Goal: Navigation & Orientation: Find specific page/section

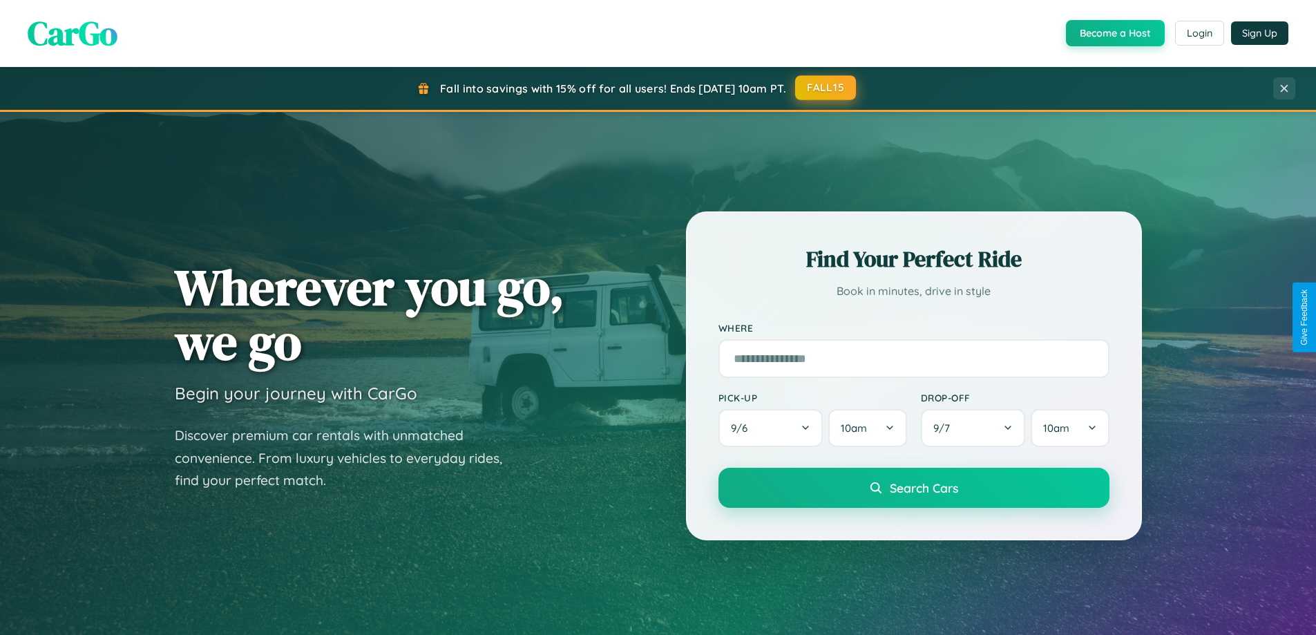
click at [826, 88] on button "FALL15" at bounding box center [825, 87] width 61 height 25
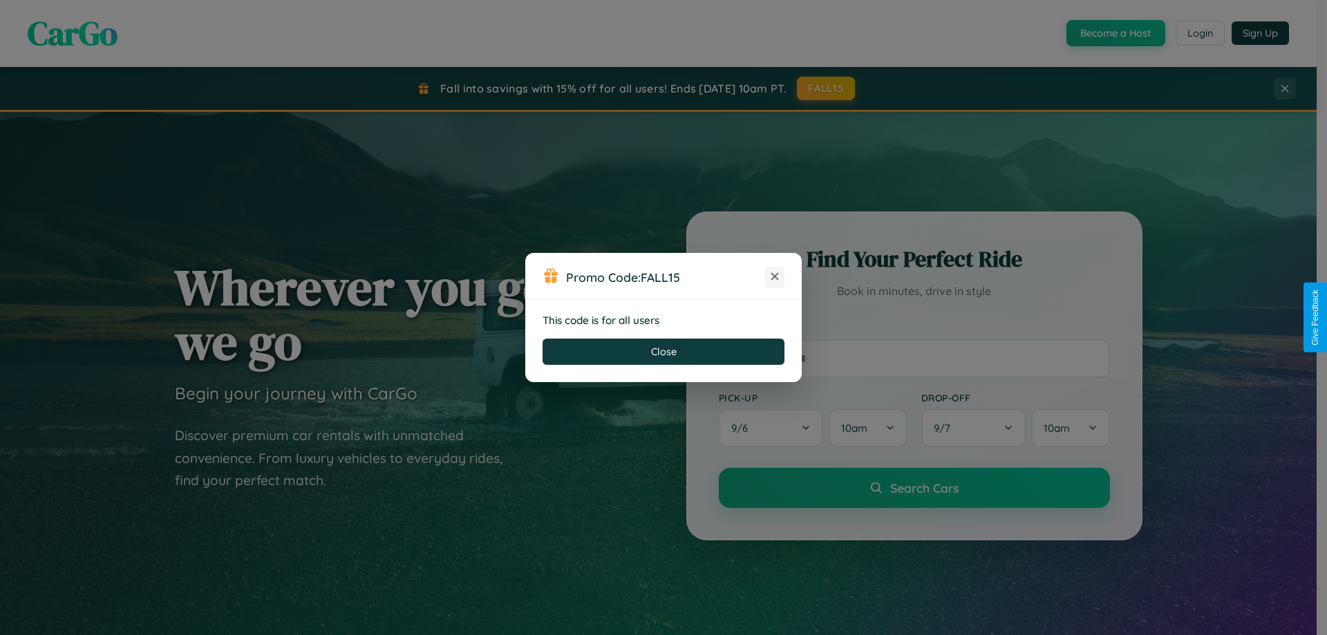
click at [775, 277] on icon at bounding box center [775, 276] width 14 height 14
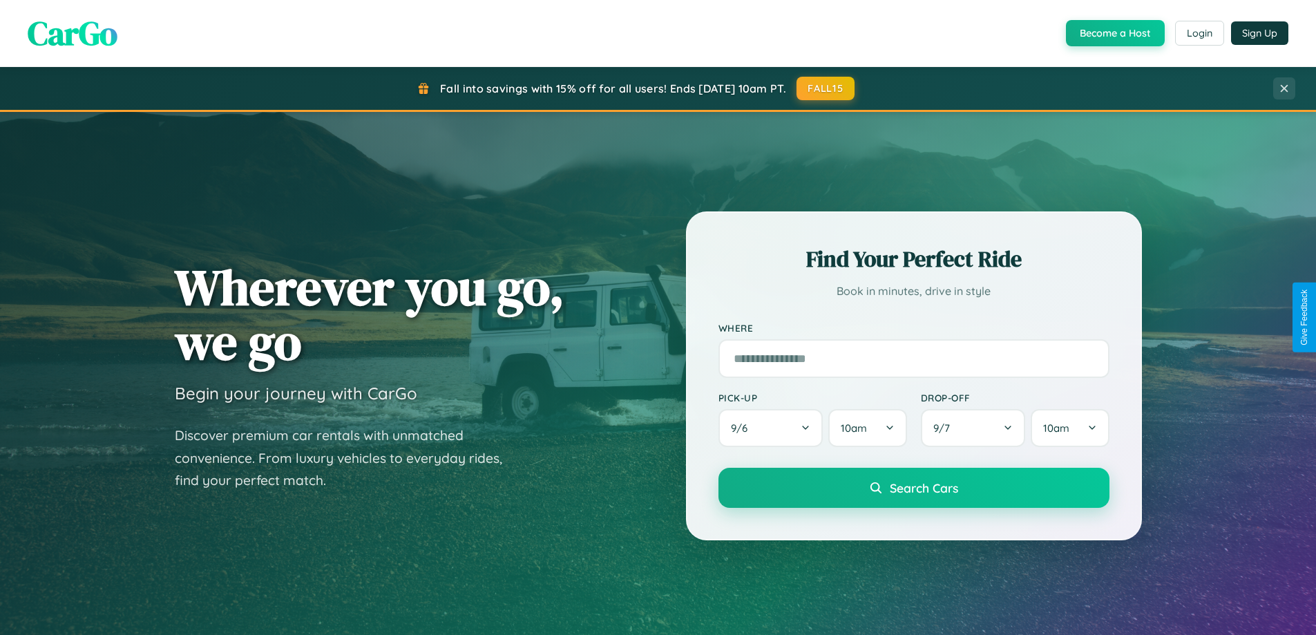
scroll to position [2659, 0]
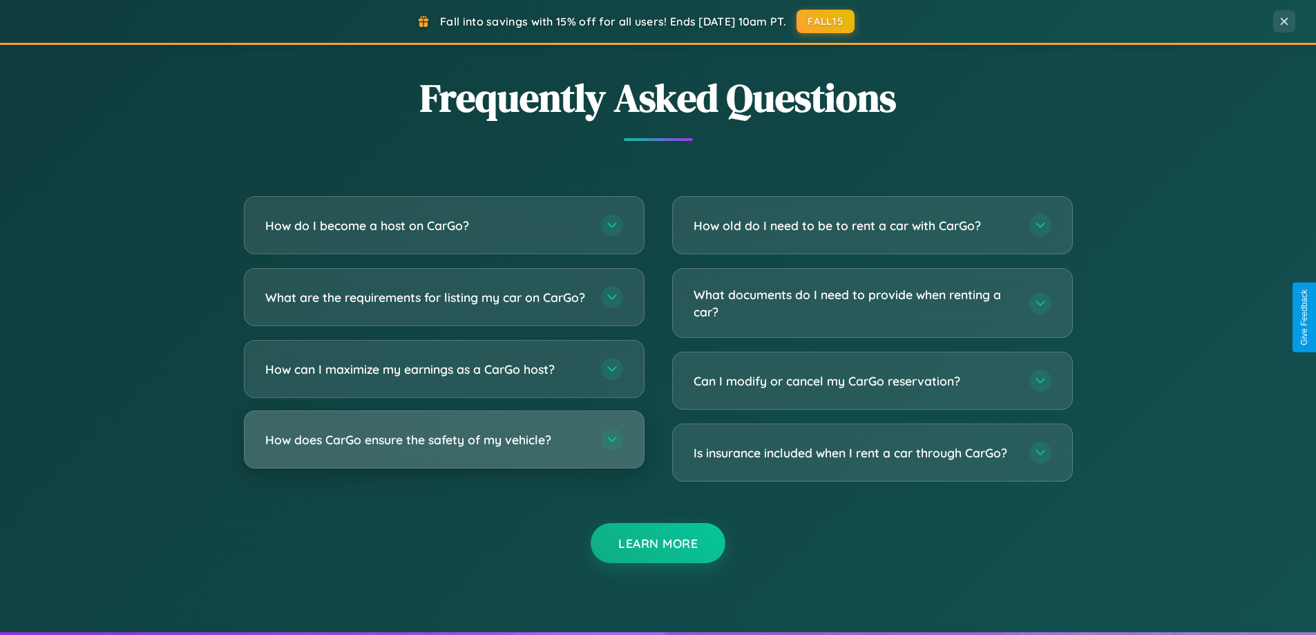
click at [444, 448] on h3 "How does CarGo ensure the safety of my vehicle?" at bounding box center [426, 439] width 322 height 17
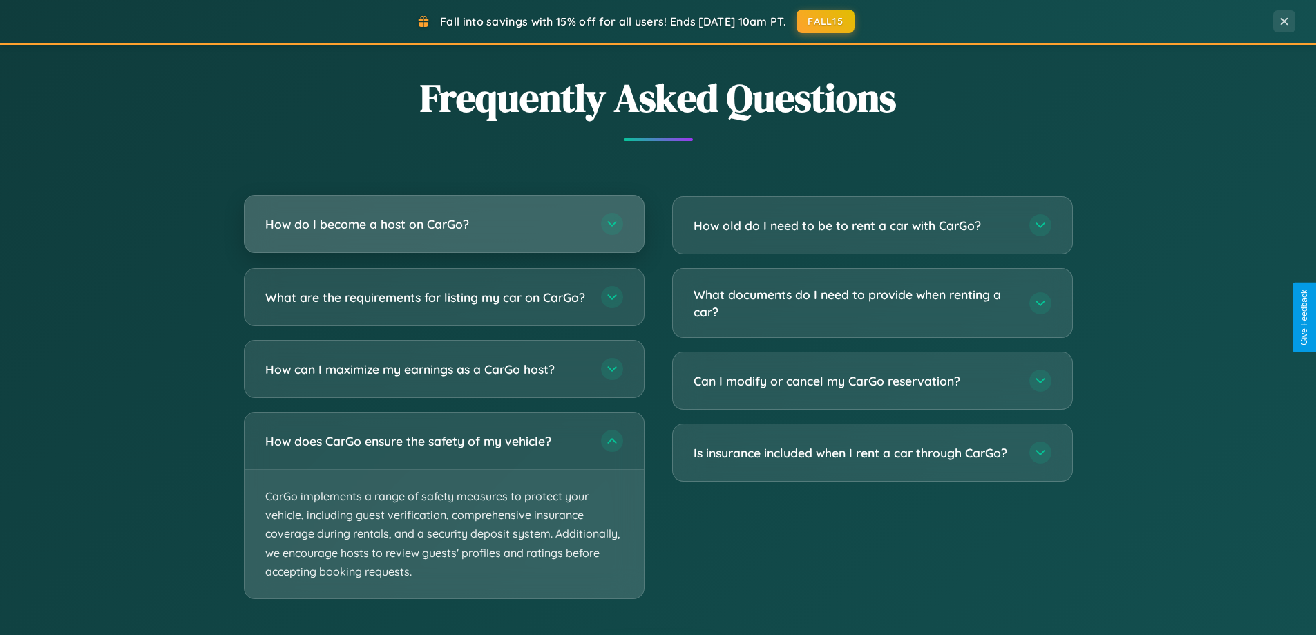
click at [444, 224] on h3 "How do I become a host on CarGo?" at bounding box center [426, 224] width 322 height 17
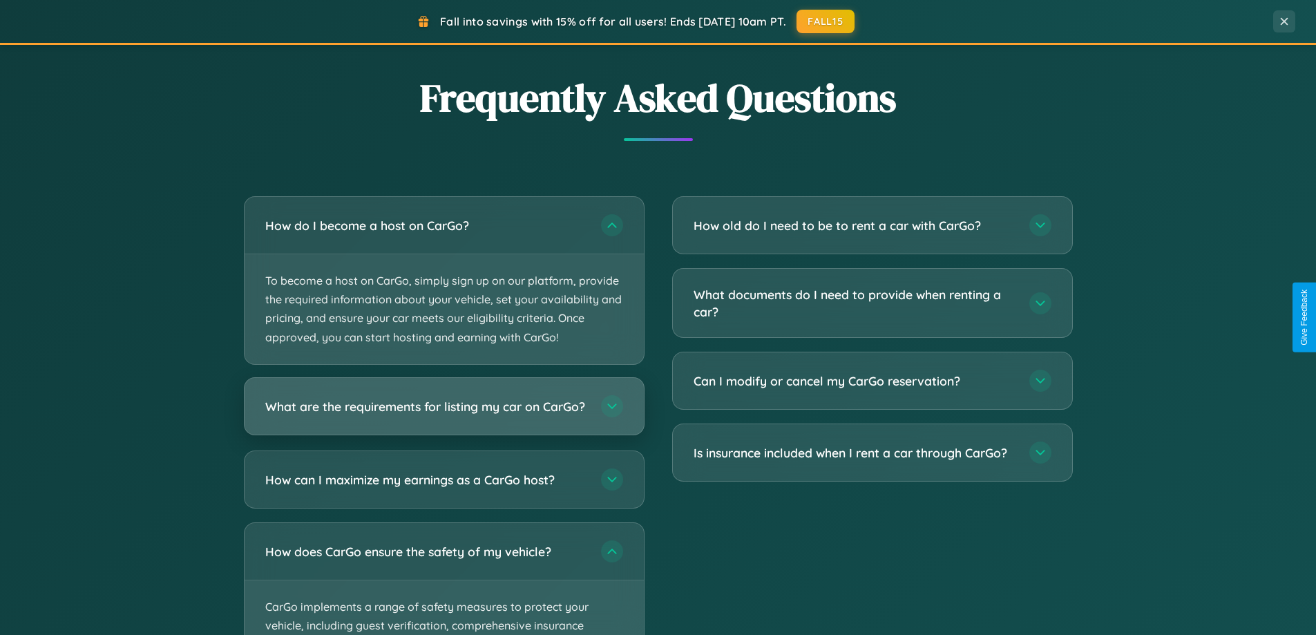
click at [444, 412] on h3 "What are the requirements for listing my car on CarGo?" at bounding box center [426, 405] width 322 height 17
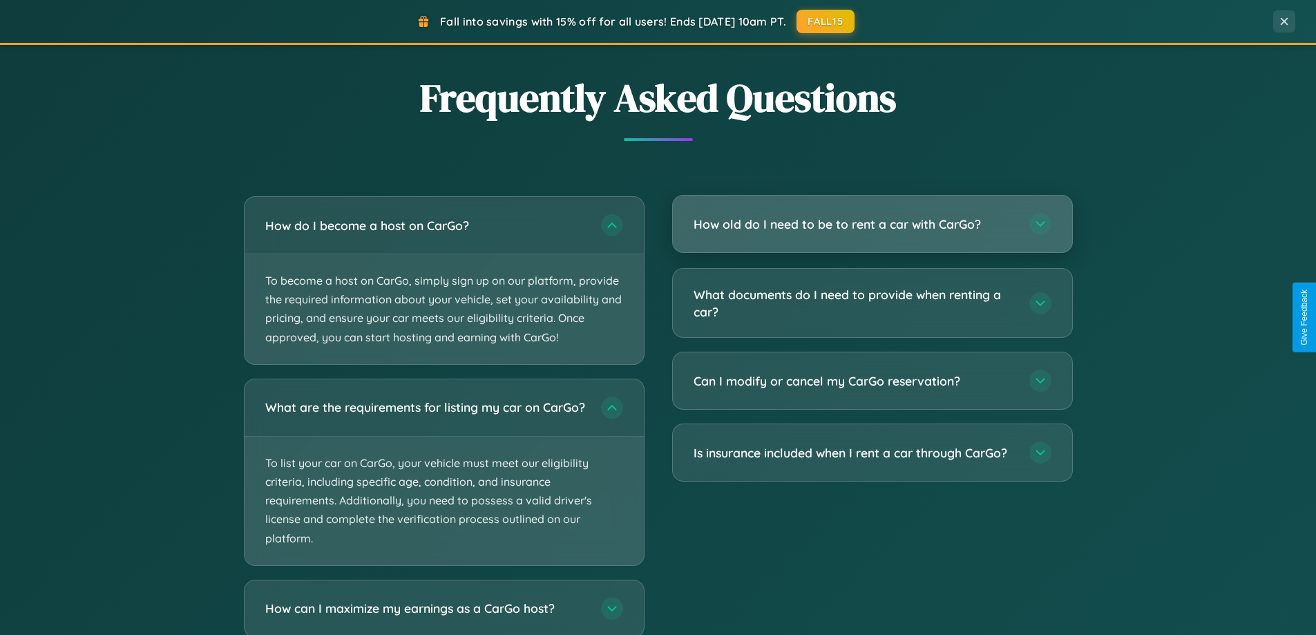
click at [872, 224] on h3 "How old do I need to be to rent a car with CarGo?" at bounding box center [855, 224] width 322 height 17
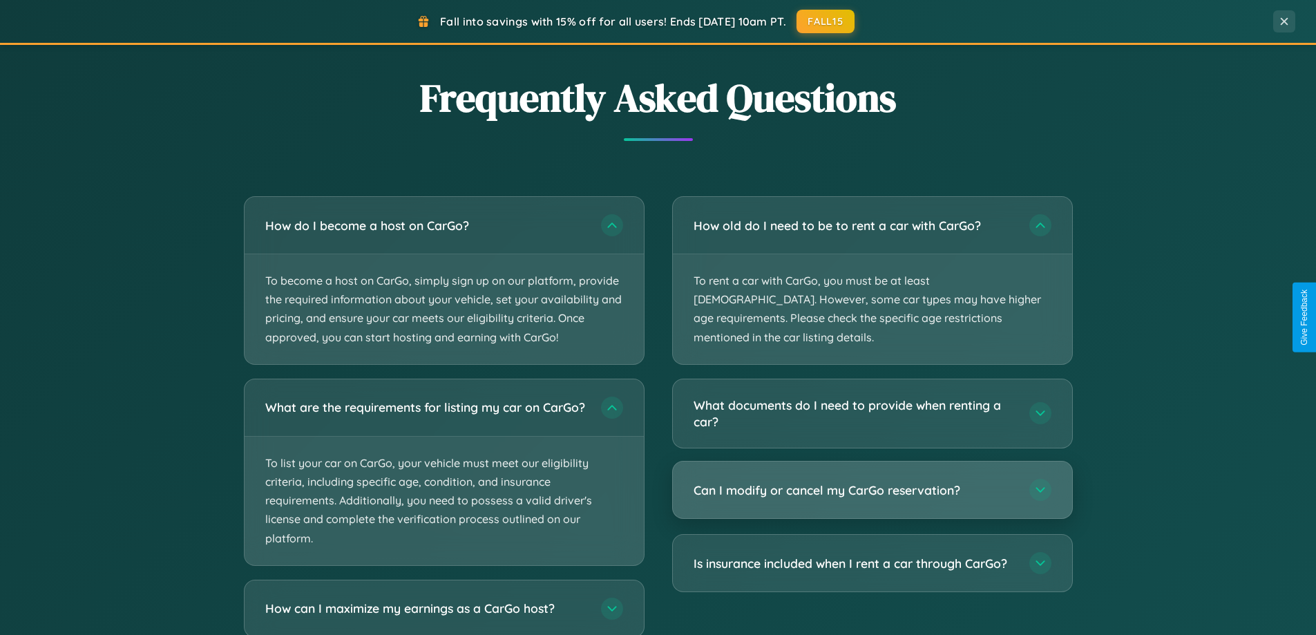
click at [872, 482] on h3 "Can I modify or cancel my CarGo reservation?" at bounding box center [855, 490] width 322 height 17
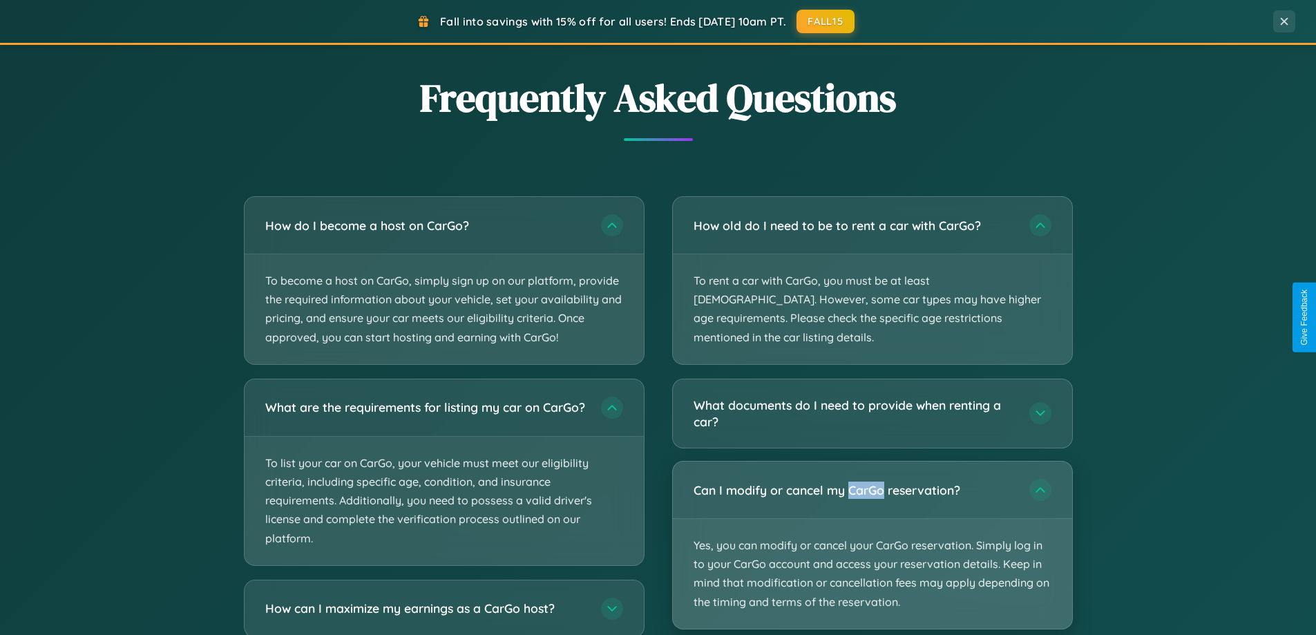
click at [872, 526] on p "Yes, you can modify or cancel your CarGo reservation. Simply log in to your Car…" at bounding box center [872, 574] width 399 height 110
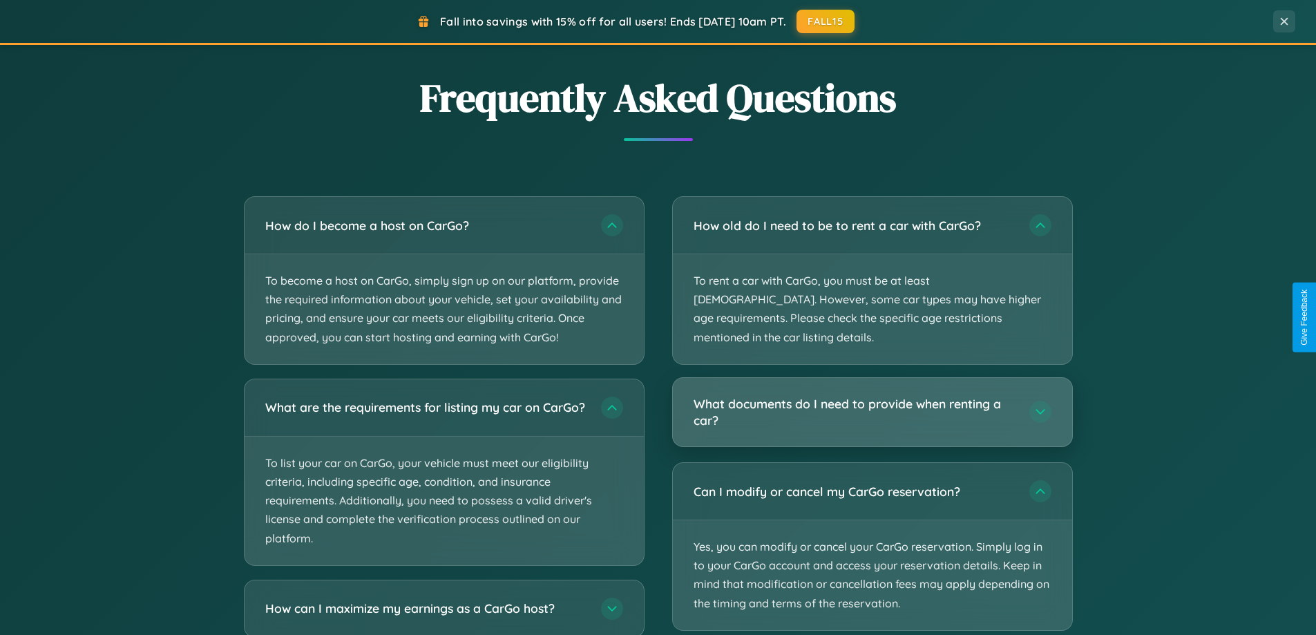
click at [872, 395] on h3 "What documents do I need to provide when renting a car?" at bounding box center [855, 412] width 322 height 34
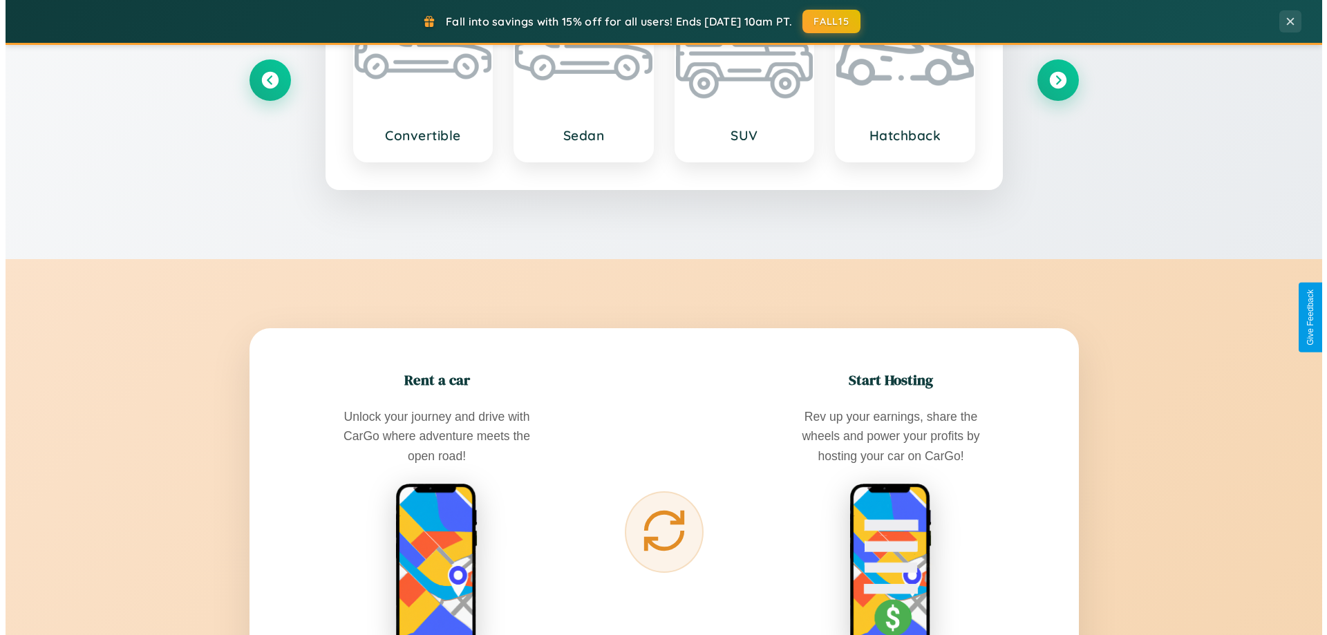
scroll to position [0, 0]
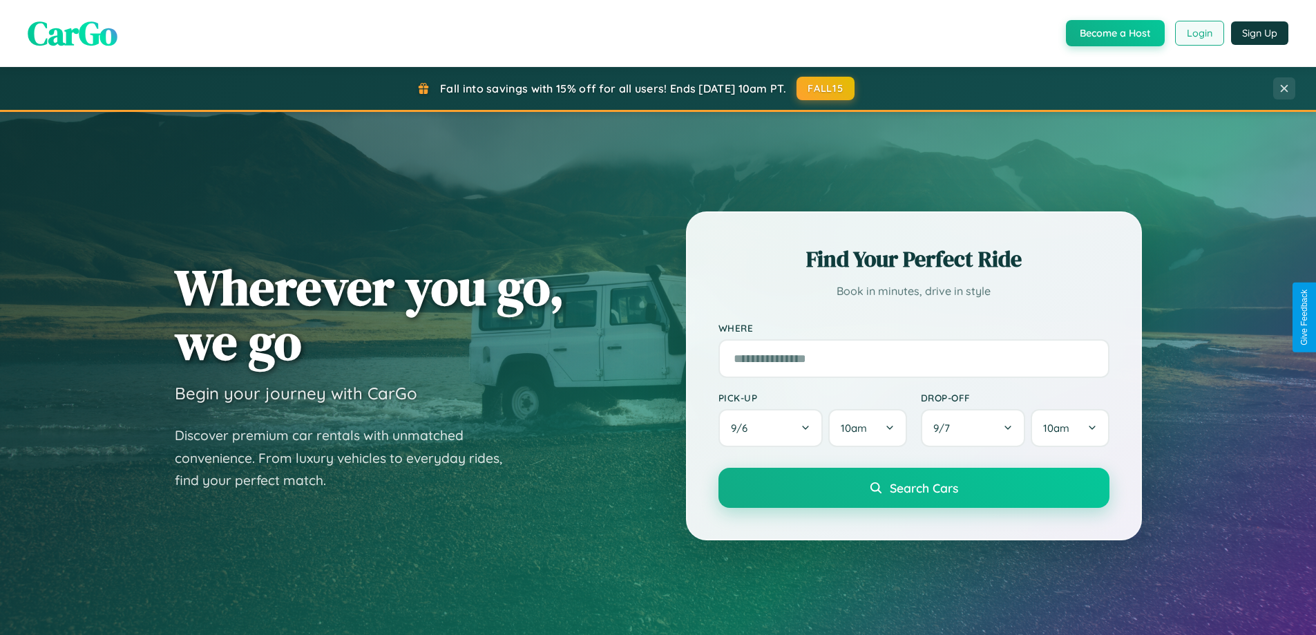
click at [1199, 33] on button "Login" at bounding box center [1199, 33] width 49 height 25
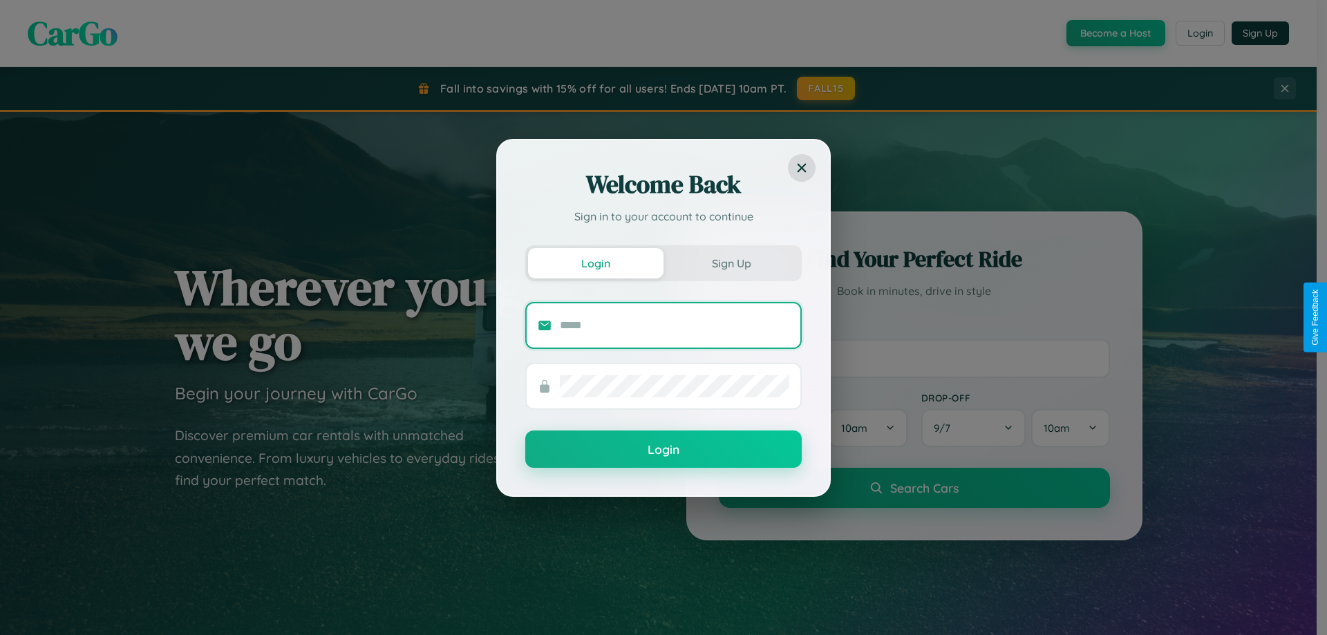
click at [674, 325] on input "text" at bounding box center [674, 325] width 229 height 22
type input "**********"
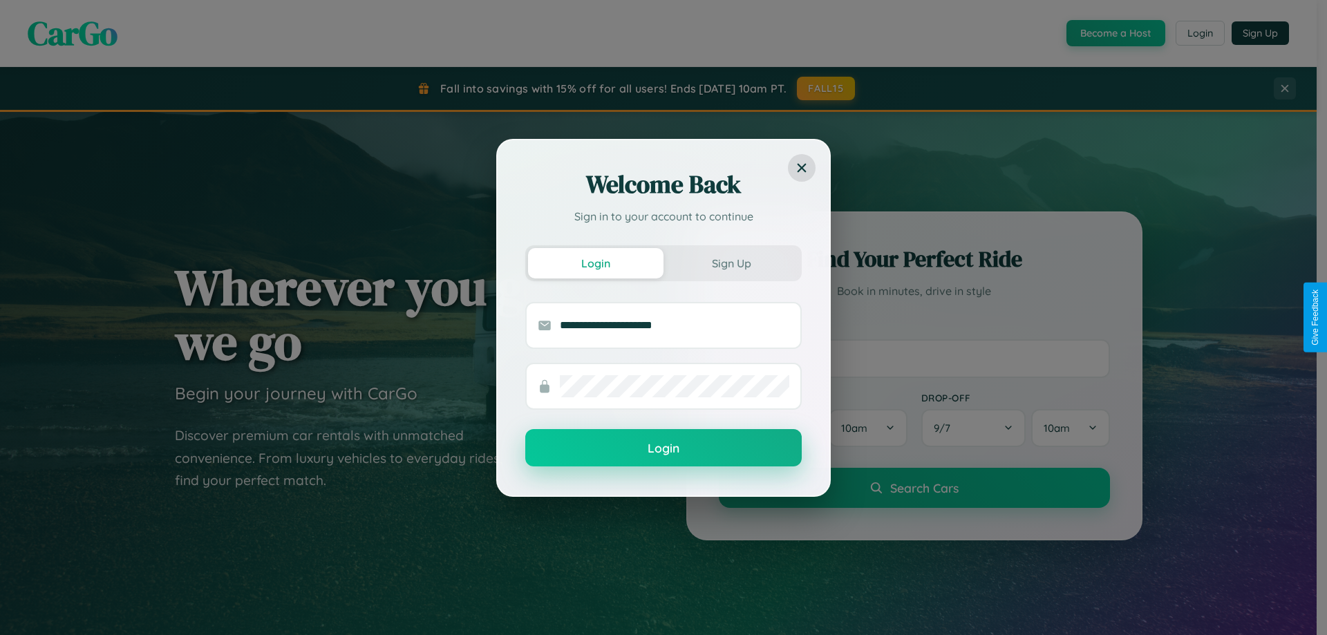
click at [663, 448] on button "Login" at bounding box center [663, 447] width 276 height 37
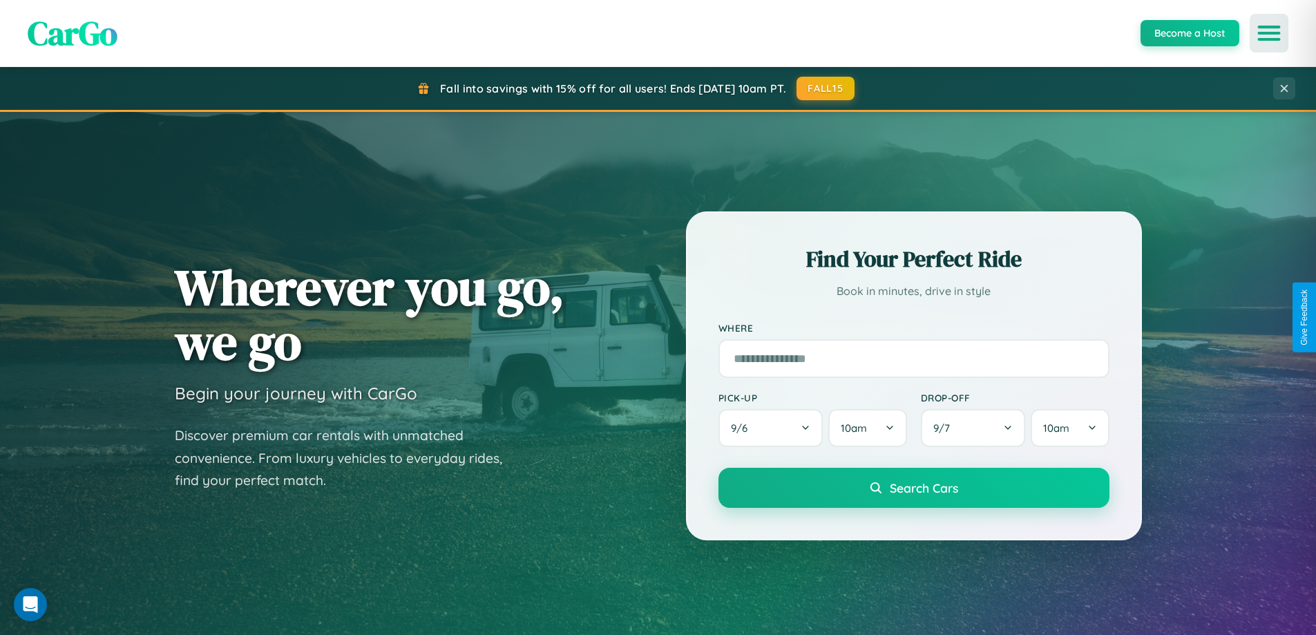
click at [1269, 33] on icon "Open menu" at bounding box center [1270, 33] width 20 height 12
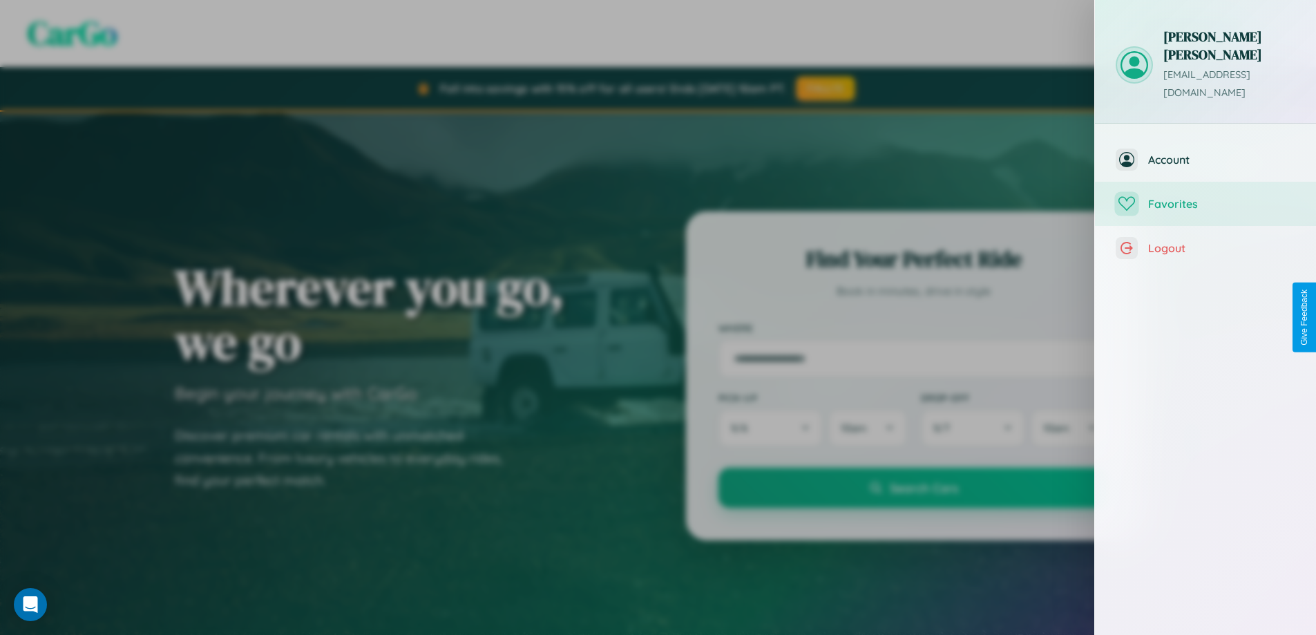
click at [1206, 197] on span "Favorites" at bounding box center [1221, 204] width 147 height 14
